Goal: Task Accomplishment & Management: Manage account settings

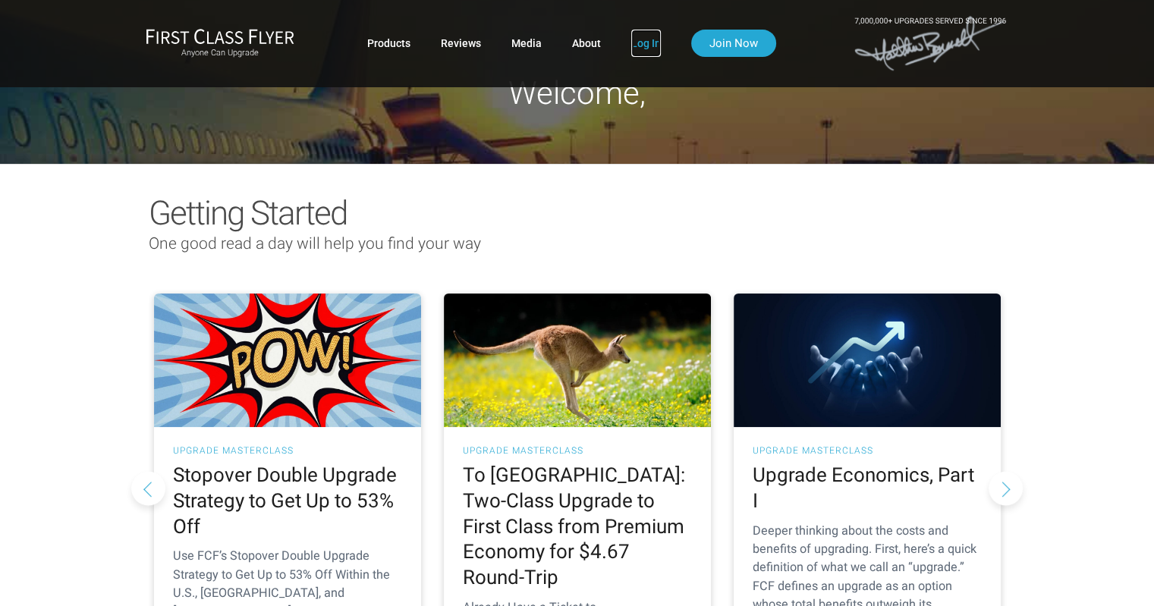
click at [644, 43] on link "Log In" at bounding box center [646, 43] width 30 height 27
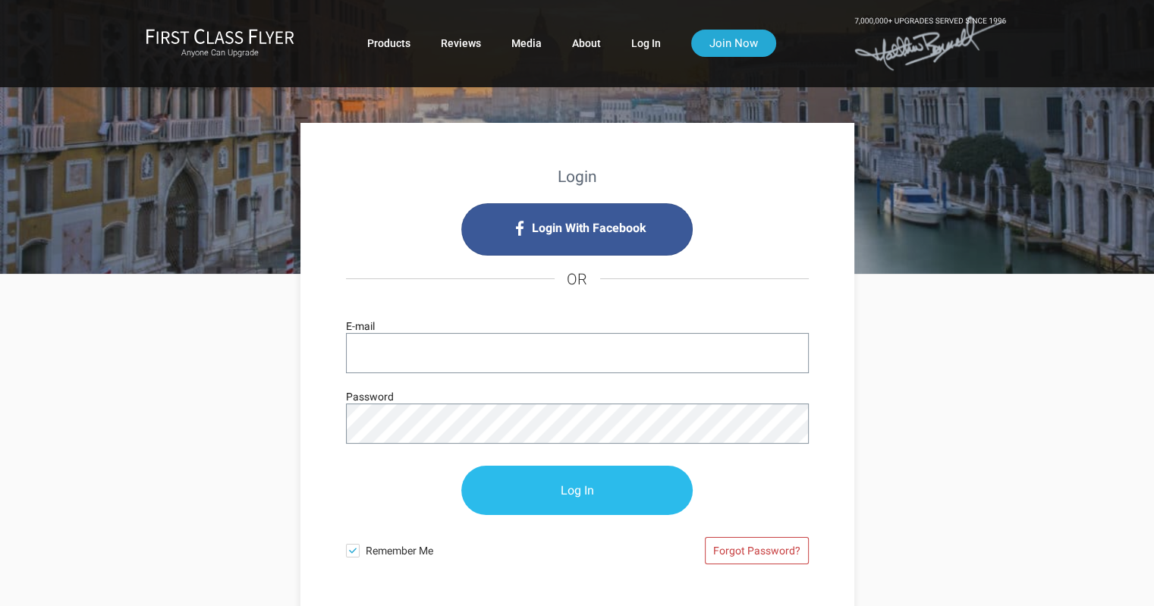
type input "[EMAIL_ADDRESS][DOMAIN_NAME]"
click at [586, 500] on input "Log In" at bounding box center [576, 491] width 231 height 49
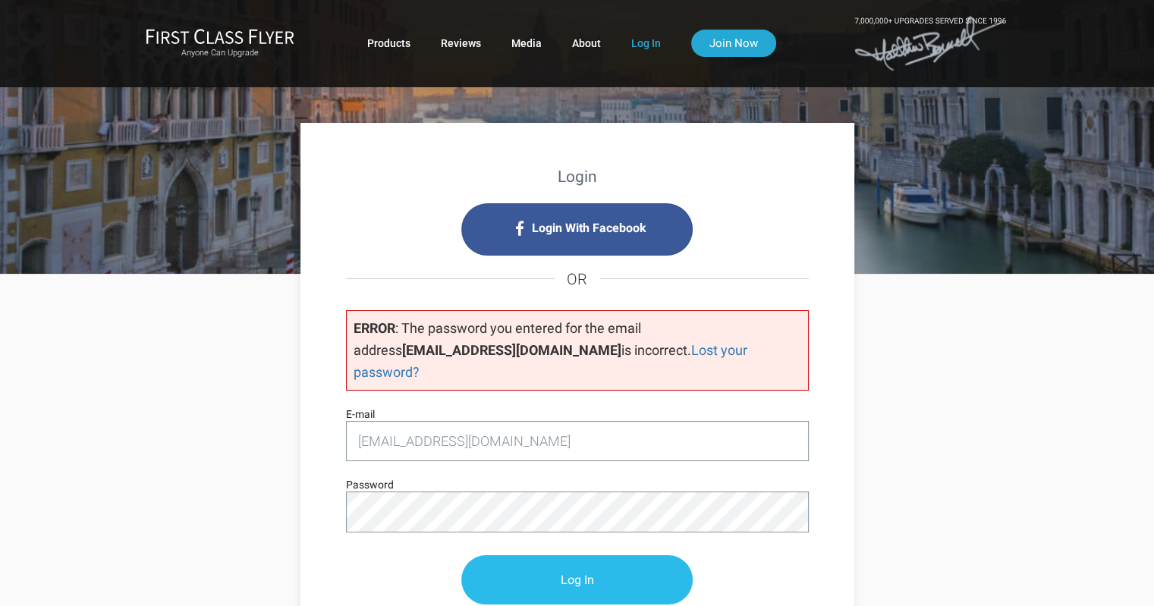
click at [558, 555] on input "Log In" at bounding box center [576, 579] width 231 height 49
